Goal: Task Accomplishment & Management: Manage account settings

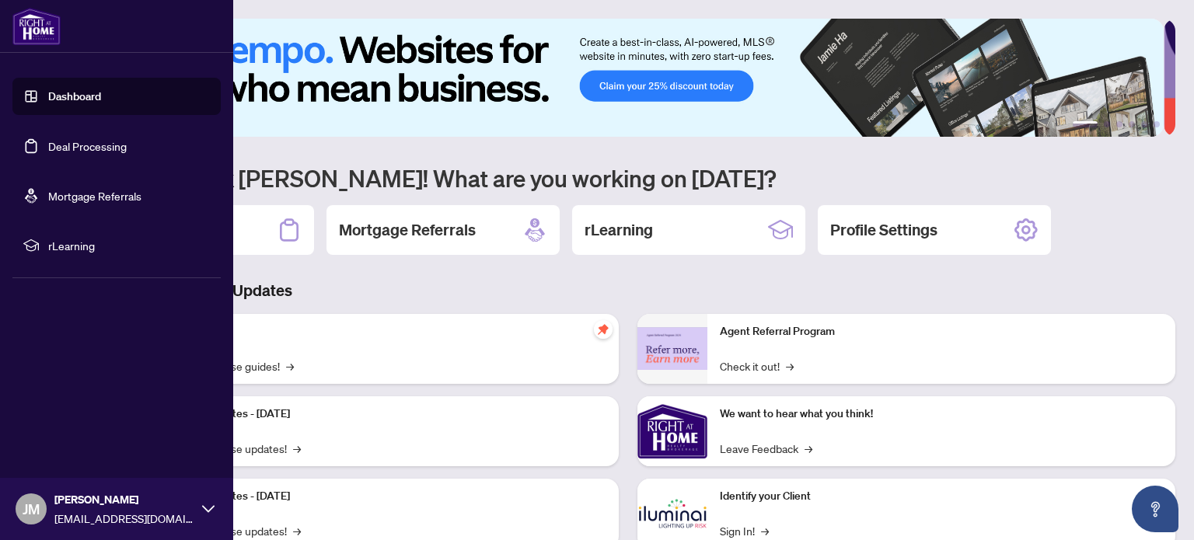
click at [48, 153] on link "Deal Processing" at bounding box center [87, 146] width 79 height 14
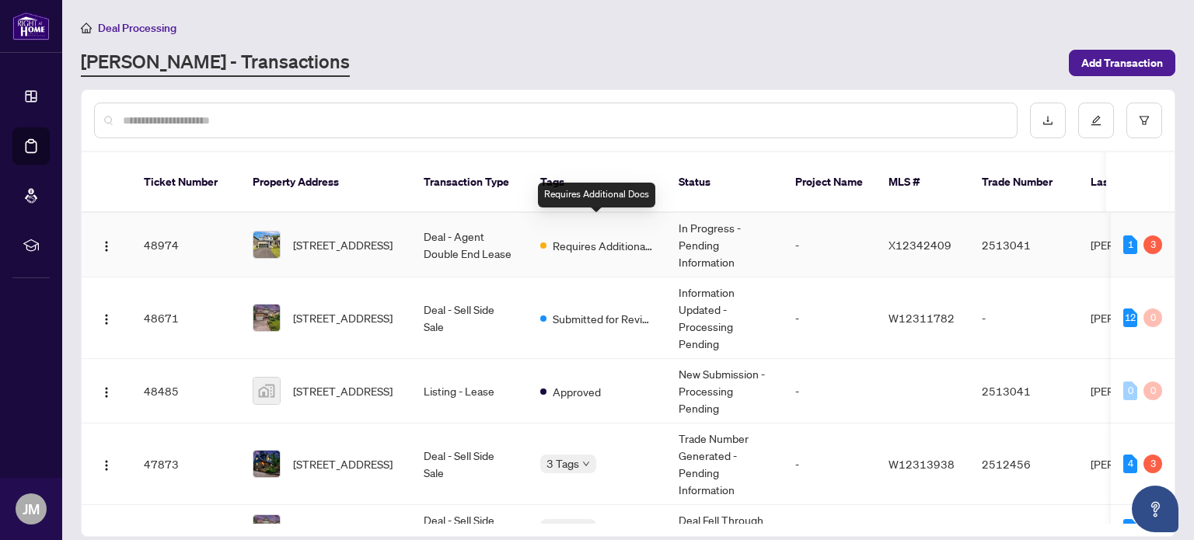
click at [626, 237] on span "Requires Additional Docs" at bounding box center [603, 245] width 101 height 17
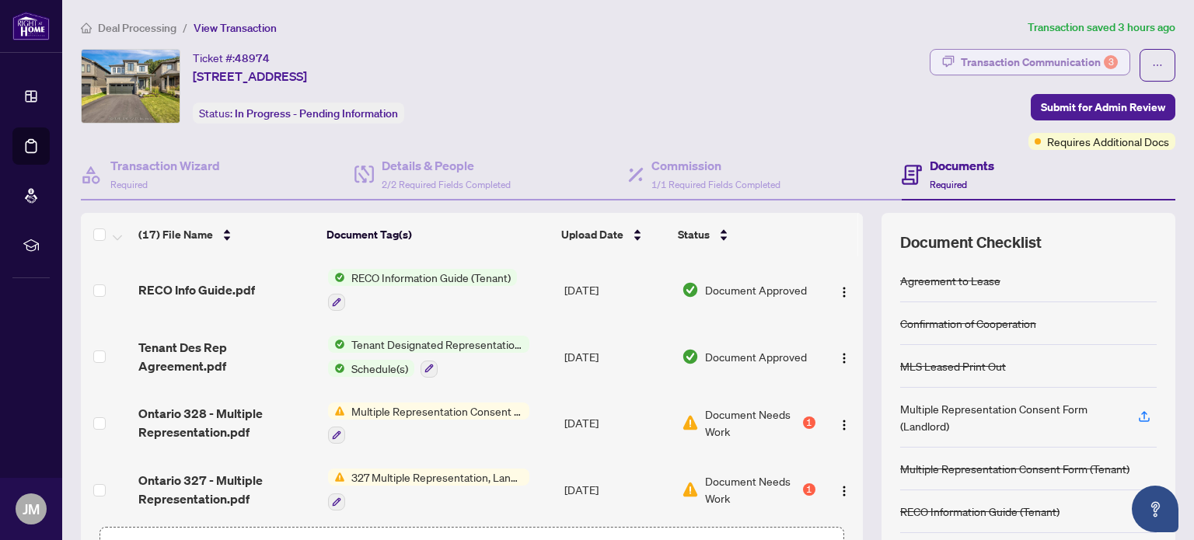
click at [988, 63] on div "Transaction Communication 3" at bounding box center [1039, 62] width 157 height 25
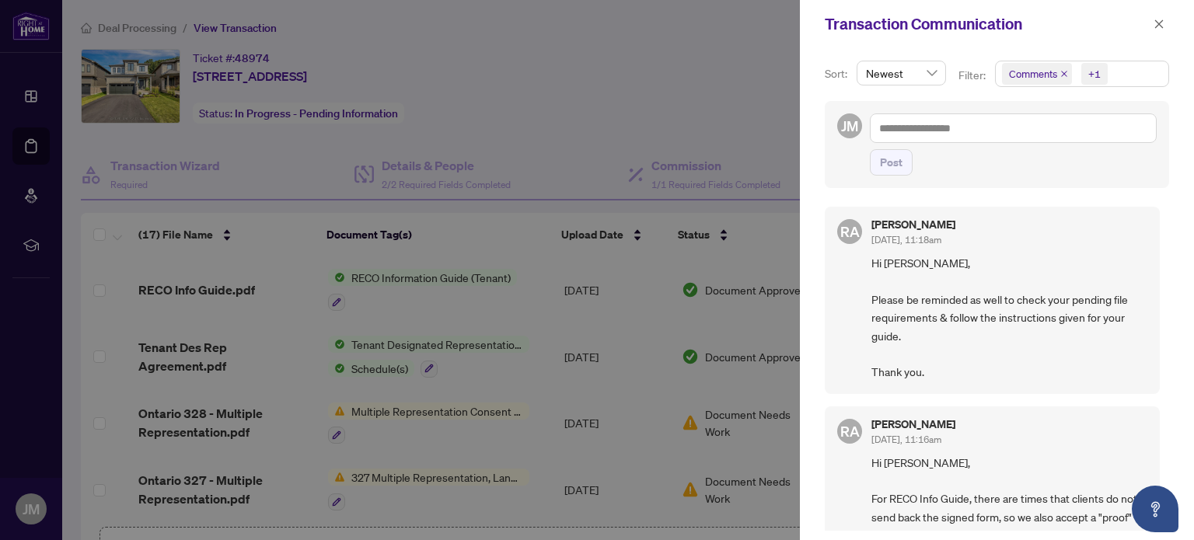
click at [694, 117] on div at bounding box center [597, 270] width 1194 height 540
click at [1158, 35] on span "button" at bounding box center [1159, 24] width 11 height 25
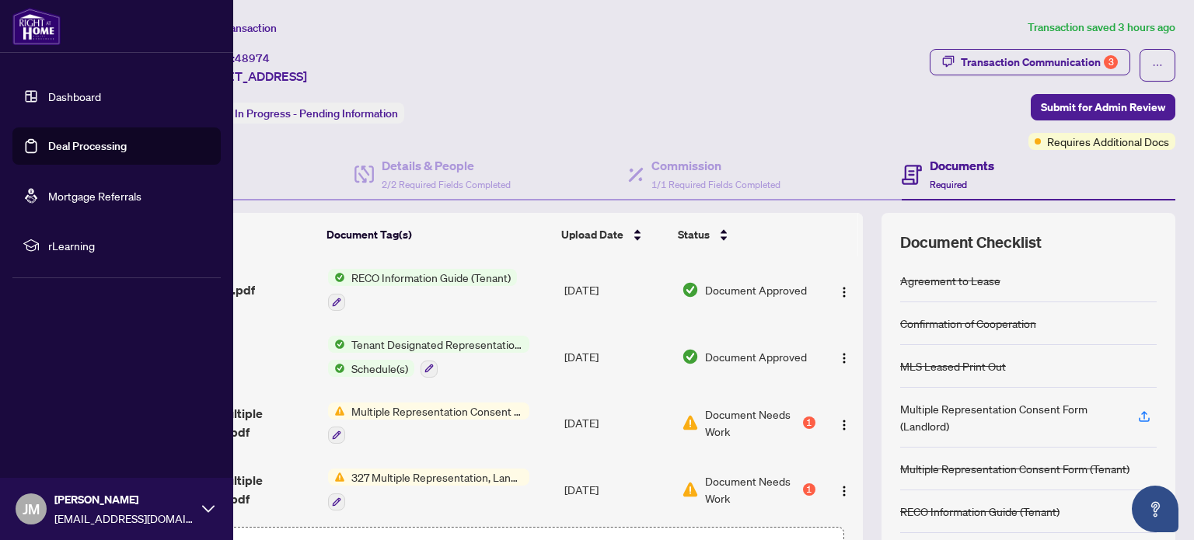
click at [93, 153] on link "Deal Processing" at bounding box center [87, 146] width 79 height 14
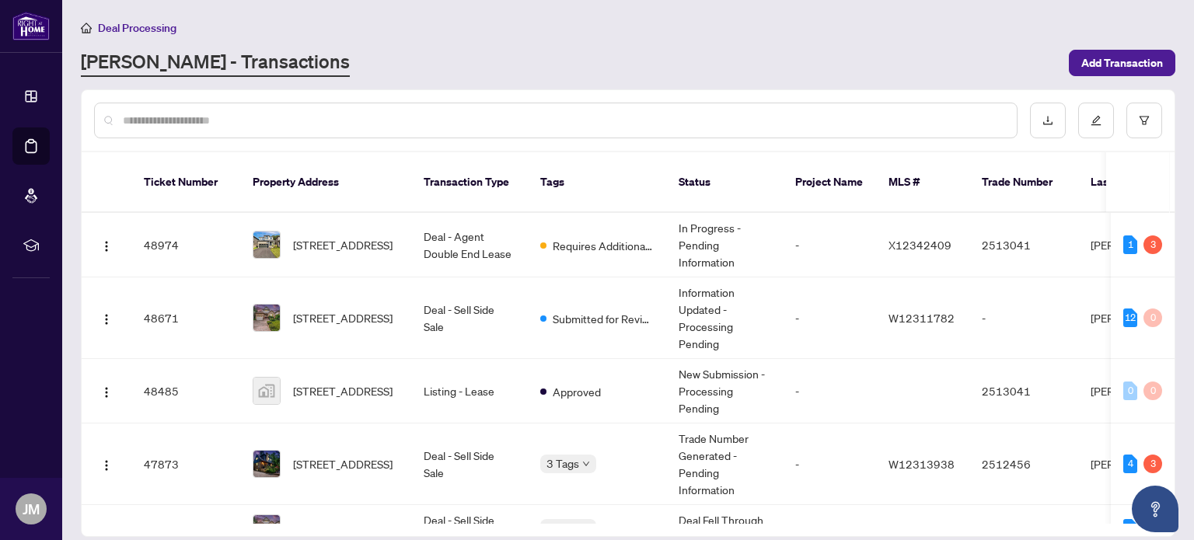
drag, startPoint x: 1175, startPoint y: 214, endPoint x: 1178, endPoint y: 251, distance: 37.5
click at [1178, 251] on main "Deal Processing [PERSON_NAME] - Transactions Add Transaction Ticket Number Prop…" at bounding box center [628, 270] width 1132 height 540
